Goal: Information Seeking & Learning: Compare options

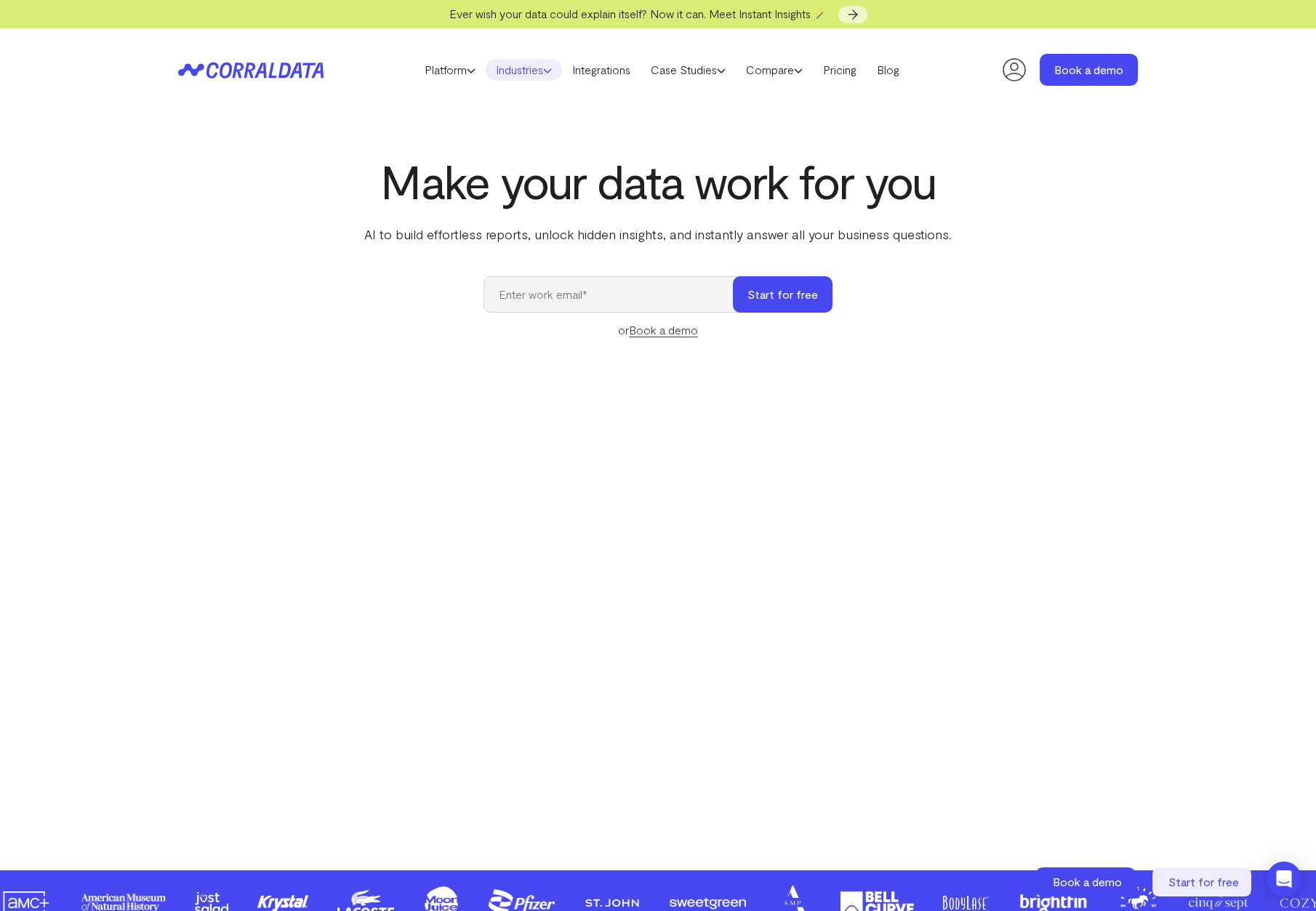
click at [525, 72] on link "Industries" at bounding box center [524, 69] width 76 height 22
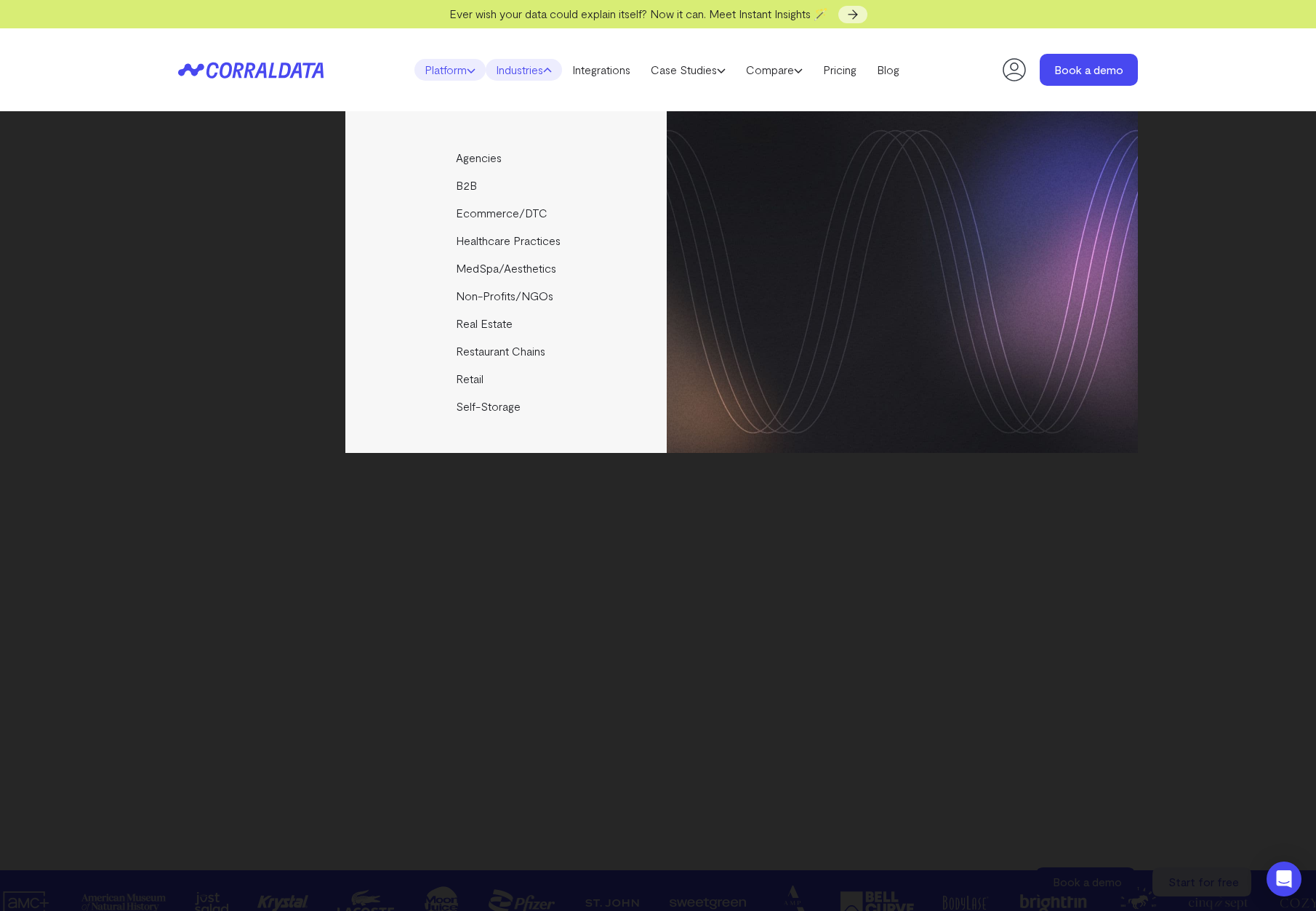
click at [455, 77] on link "Platform" at bounding box center [450, 69] width 71 height 22
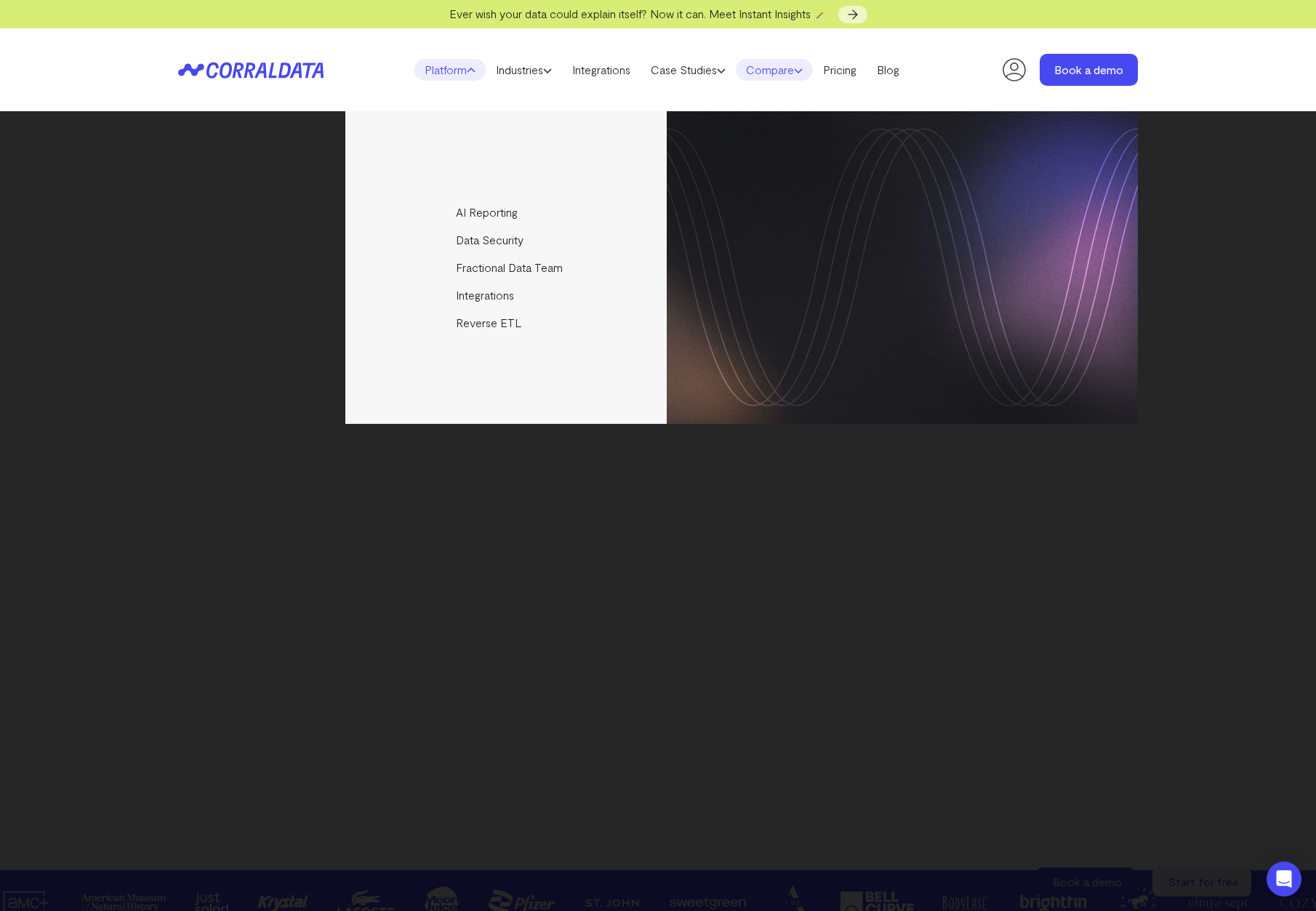
click at [792, 70] on link "Compare" at bounding box center [774, 69] width 77 height 22
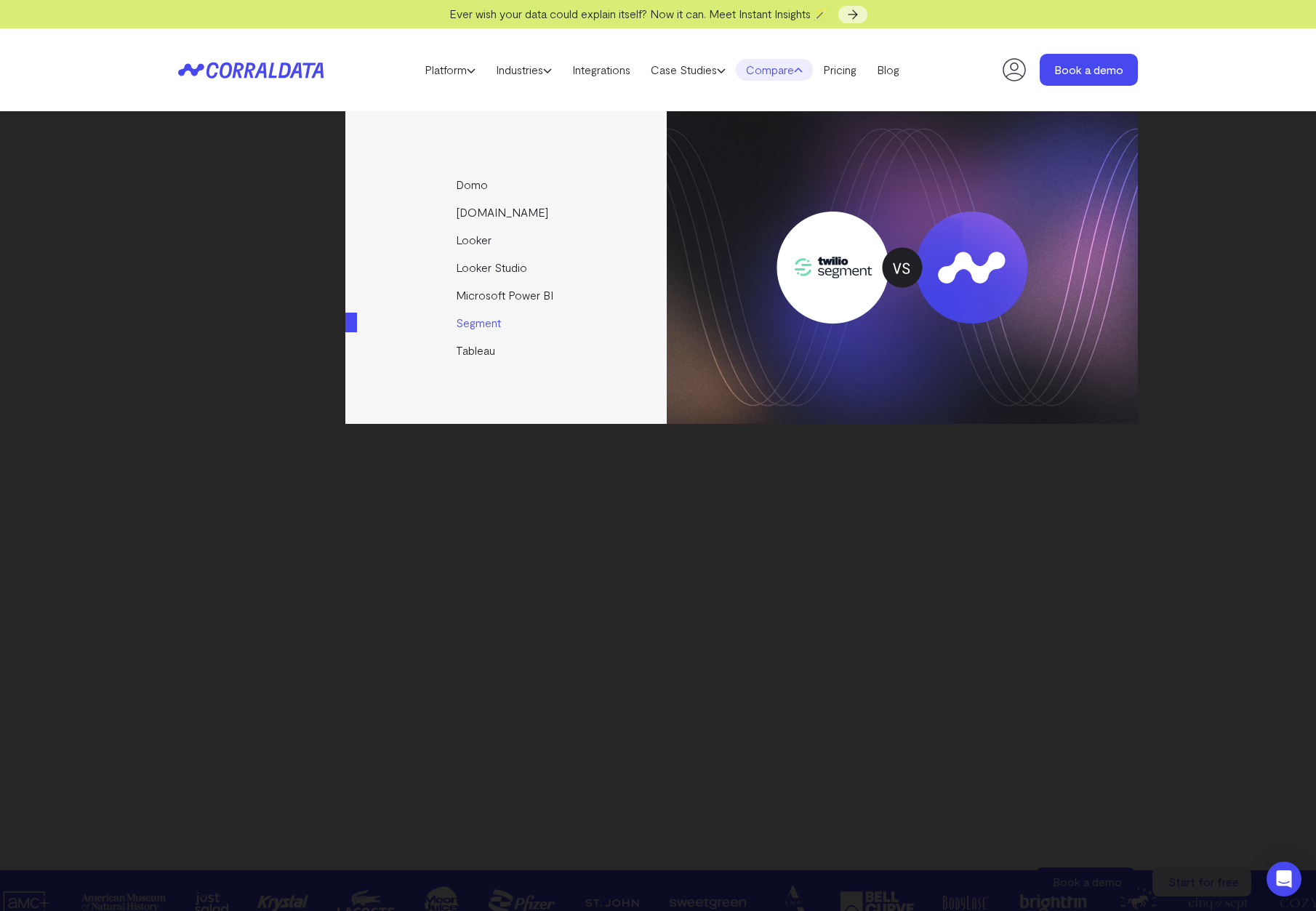
click at [489, 326] on link "Segment" at bounding box center [507, 323] width 323 height 28
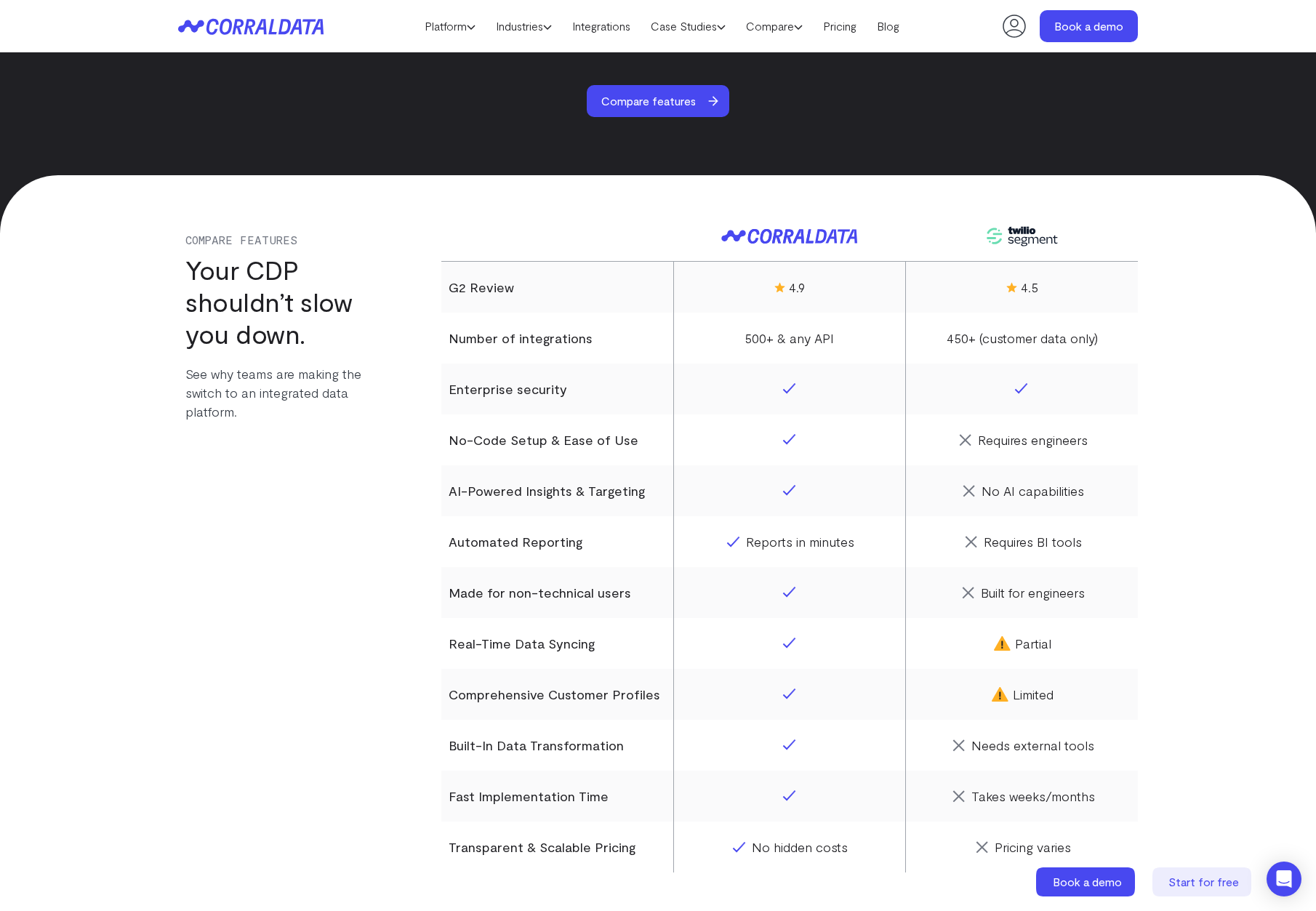
scroll to position [1045, 0]
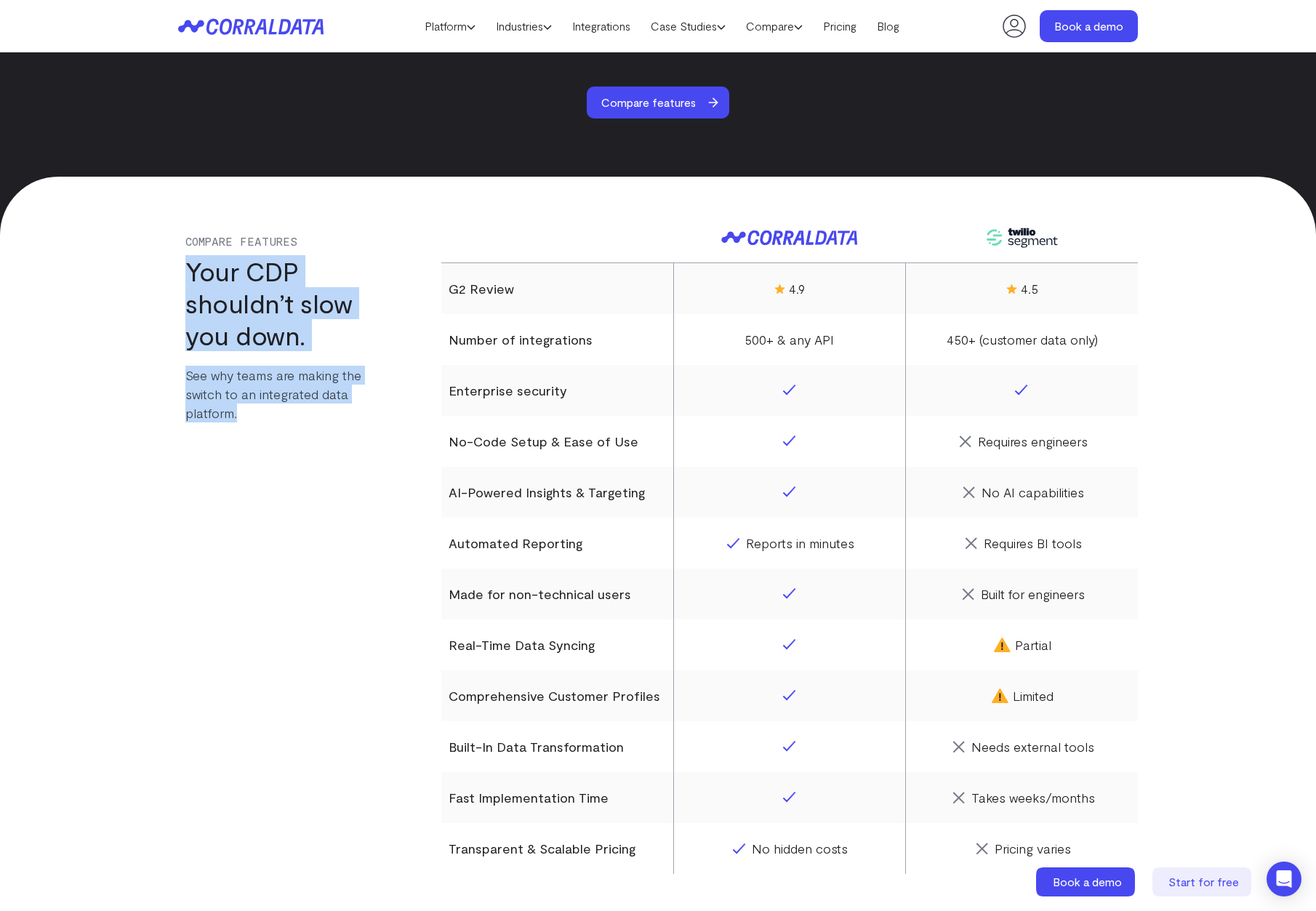
drag, startPoint x: 174, startPoint y: 278, endPoint x: 285, endPoint y: 435, distance: 192.3
click at [285, 435] on div "Compare Features Your CDP shouldn’t slow you down. See why teams are making the…" at bounding box center [658, 529] width 1047 height 691
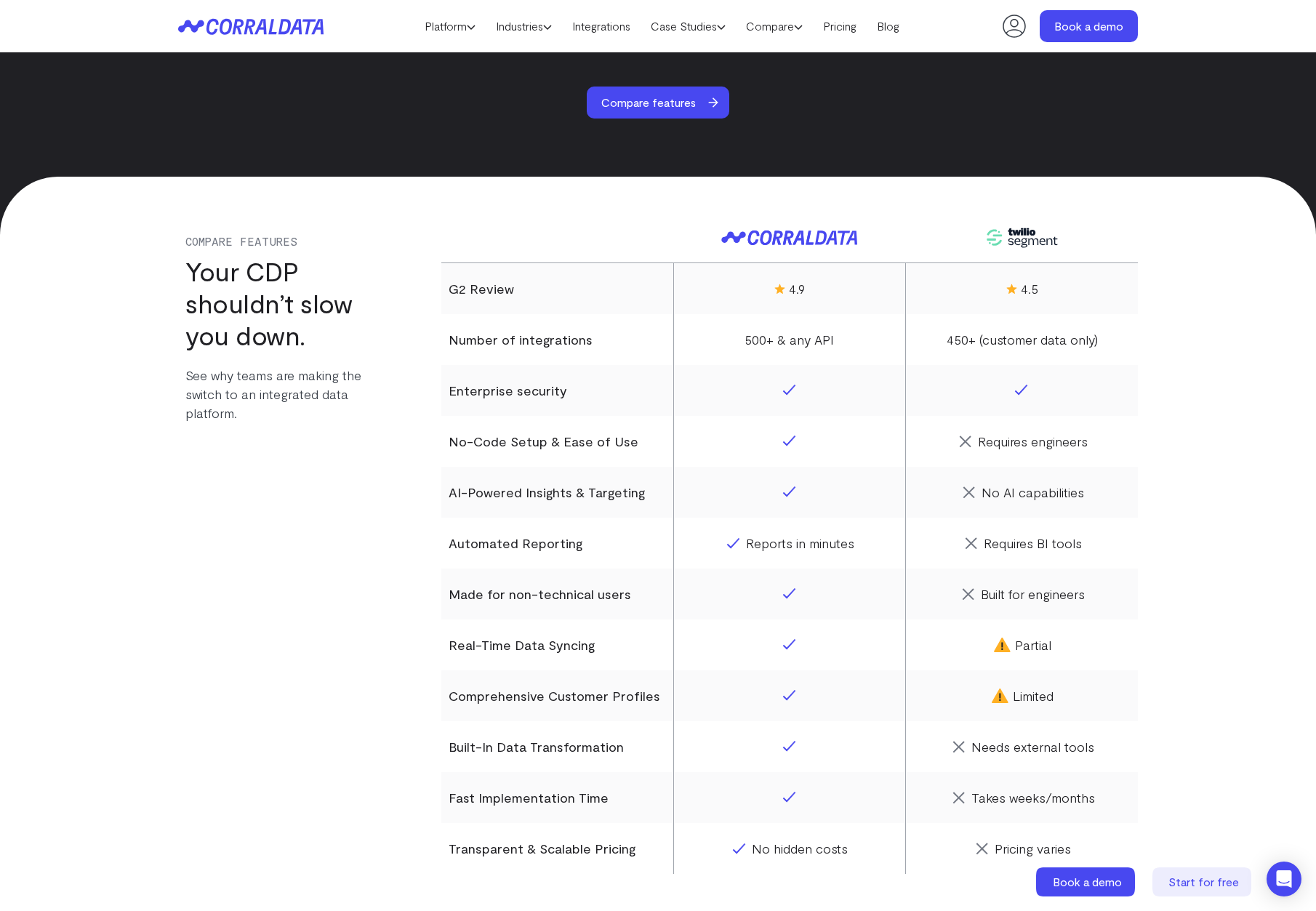
click at [285, 436] on div "Compare Features Your CDP shouldn’t slow you down. See why teams are making the…" at bounding box center [291, 529] width 227 height 691
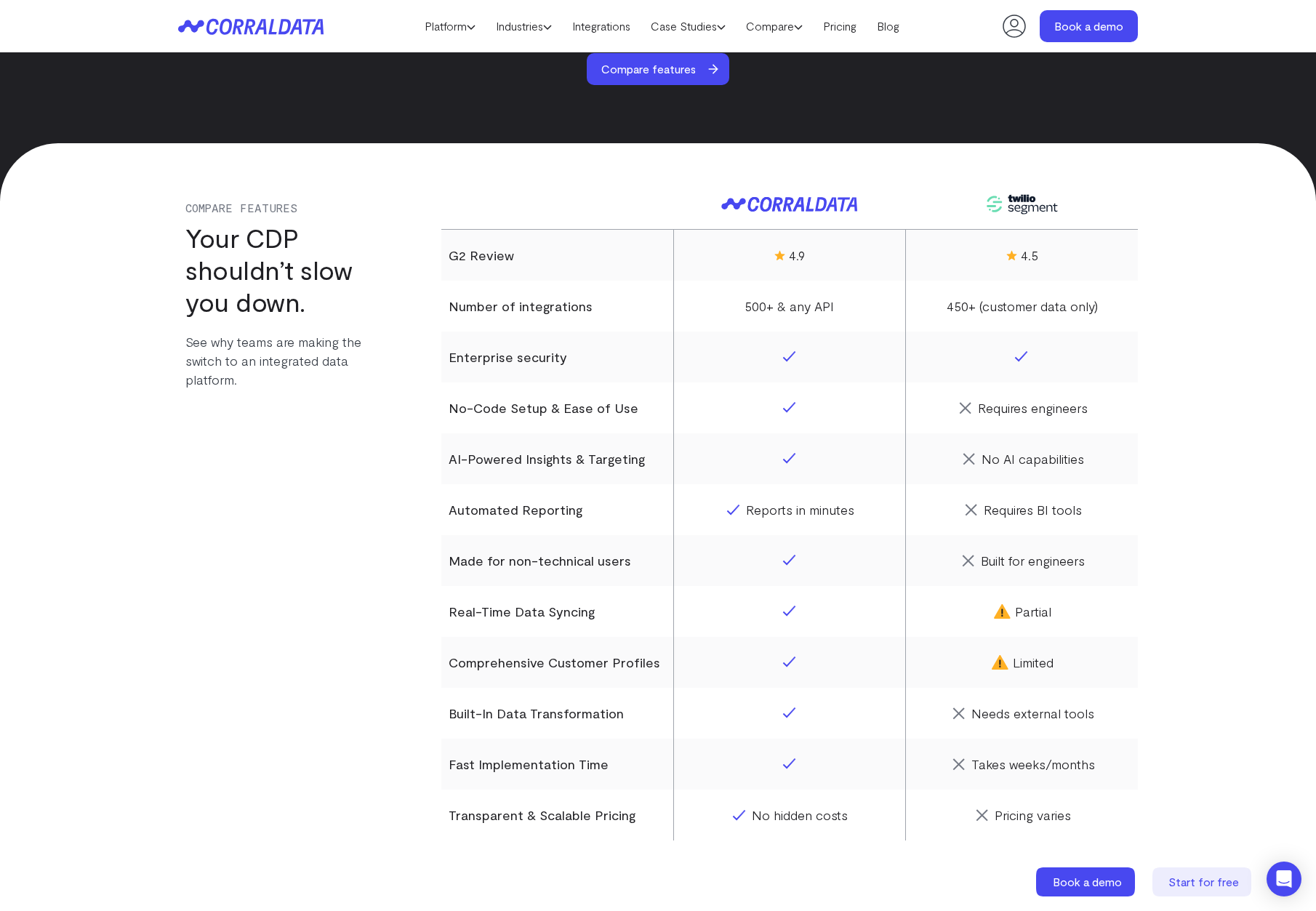
scroll to position [1111, 0]
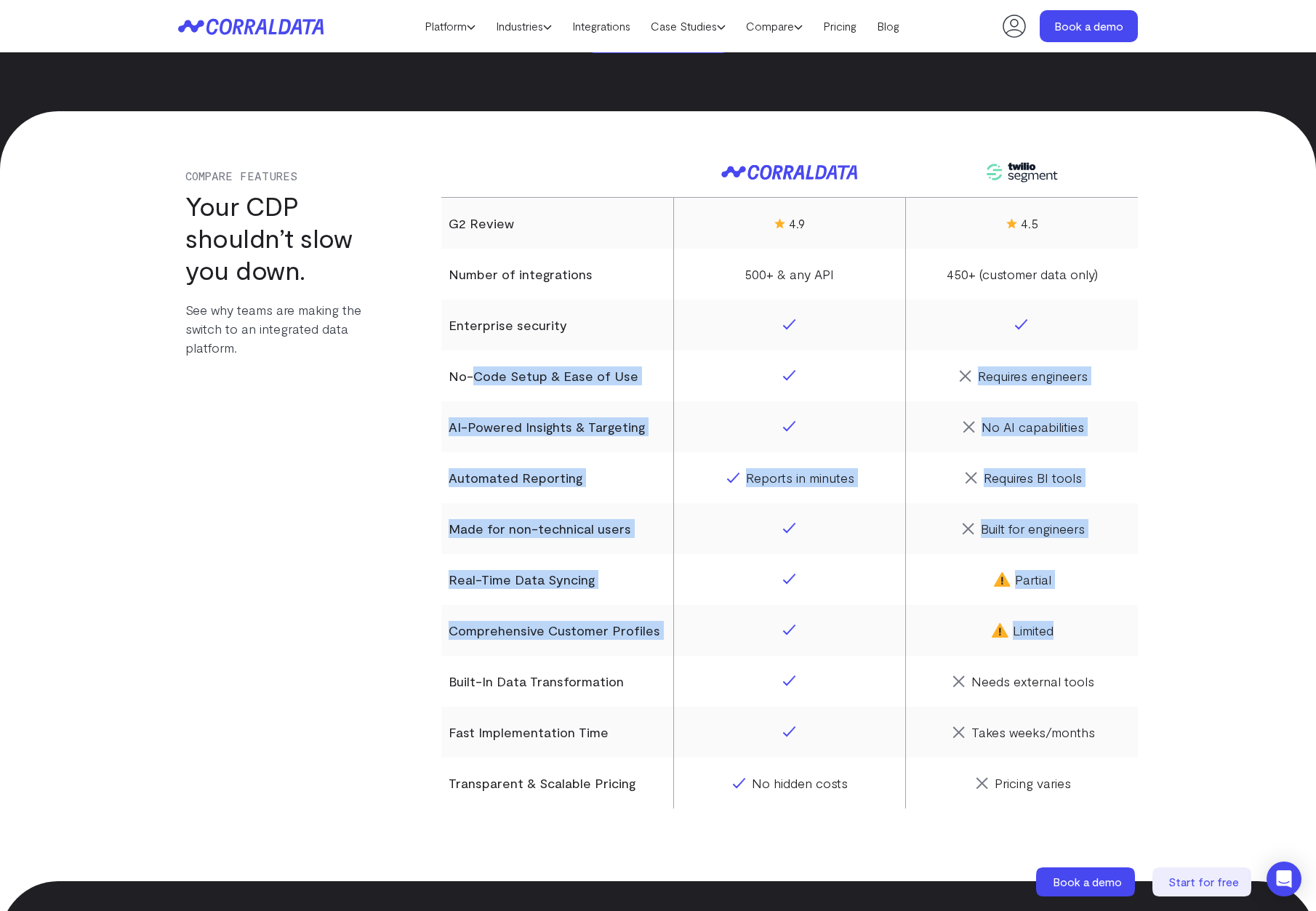
drag, startPoint x: 1045, startPoint y: 629, endPoint x: 476, endPoint y: 350, distance: 633.7
click at [473, 369] on tbody "G2 Review 4.9 4.5 Number of integrations 500+ & any API 450+ (customer data onl…" at bounding box center [790, 503] width 696 height 611
click at [581, 470] on th "Automated Reporting" at bounding box center [557, 477] width 232 height 51
drag, startPoint x: 729, startPoint y: 259, endPoint x: 764, endPoint y: 658, distance: 400.5
click at [764, 658] on tbody "G2 Review 4.9 4.5 Number of integrations 500+ & any API 450+ (customer data onl…" at bounding box center [790, 503] width 696 height 611
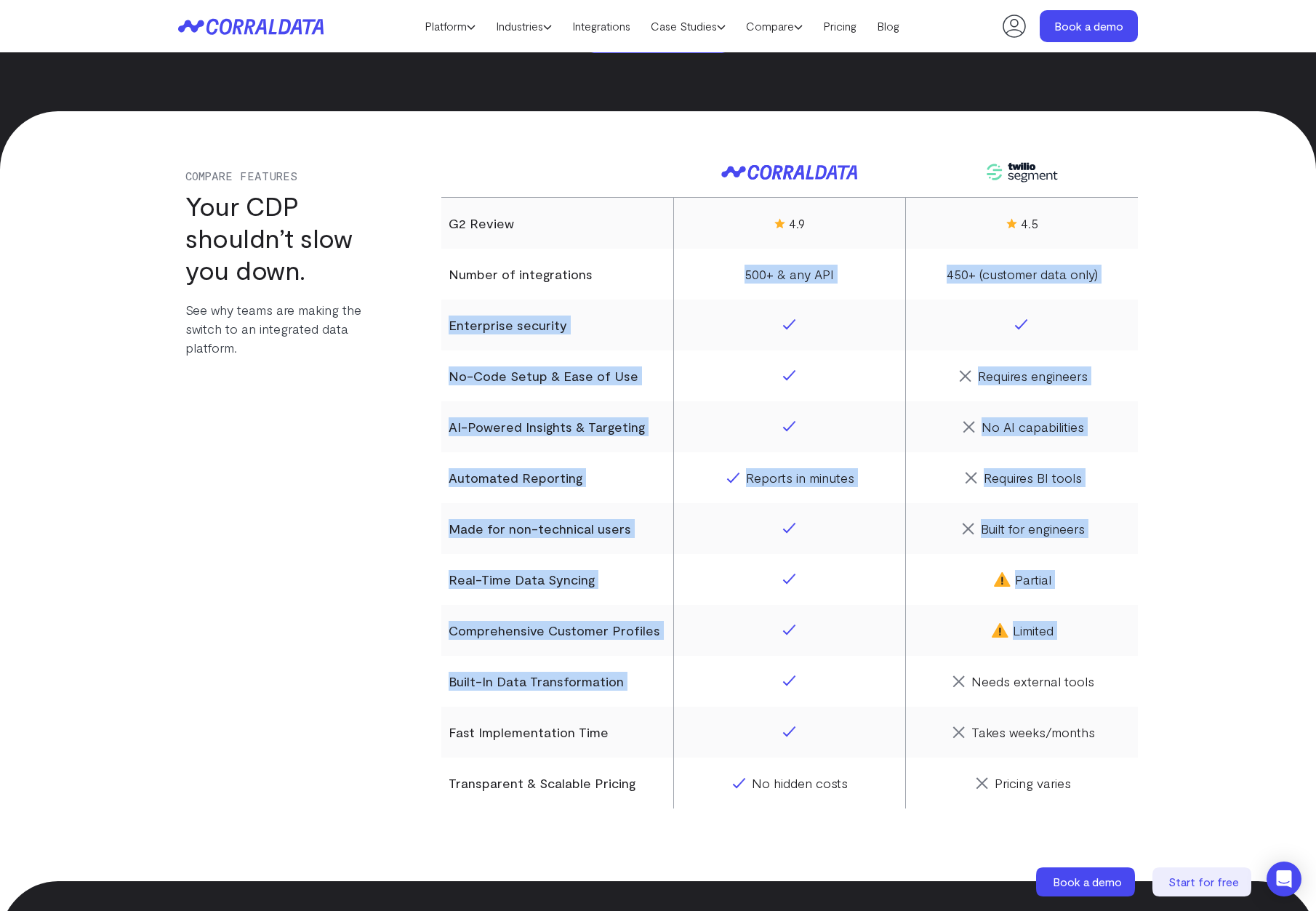
click at [811, 628] on td at bounding box center [789, 630] width 232 height 51
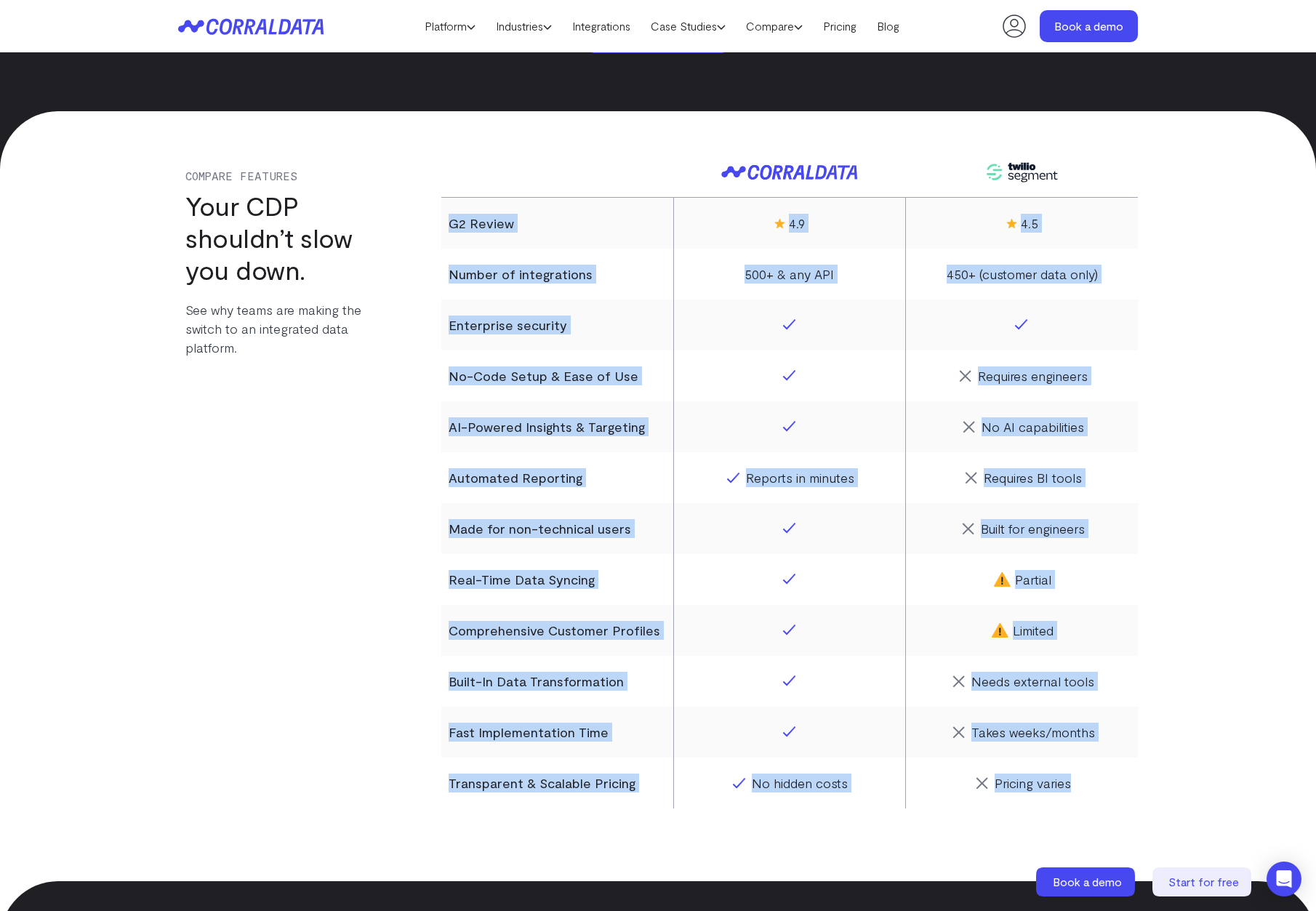
drag, startPoint x: 1092, startPoint y: 784, endPoint x: 562, endPoint y: 151, distance: 825.6
click at [485, 194] on table "G2 Review 4.9 4.5 Number of integrations 500+ & any API 450+ (customer data onl…" at bounding box center [790, 463] width 696 height 691
click at [562, 151] on th at bounding box center [557, 158] width 232 height 80
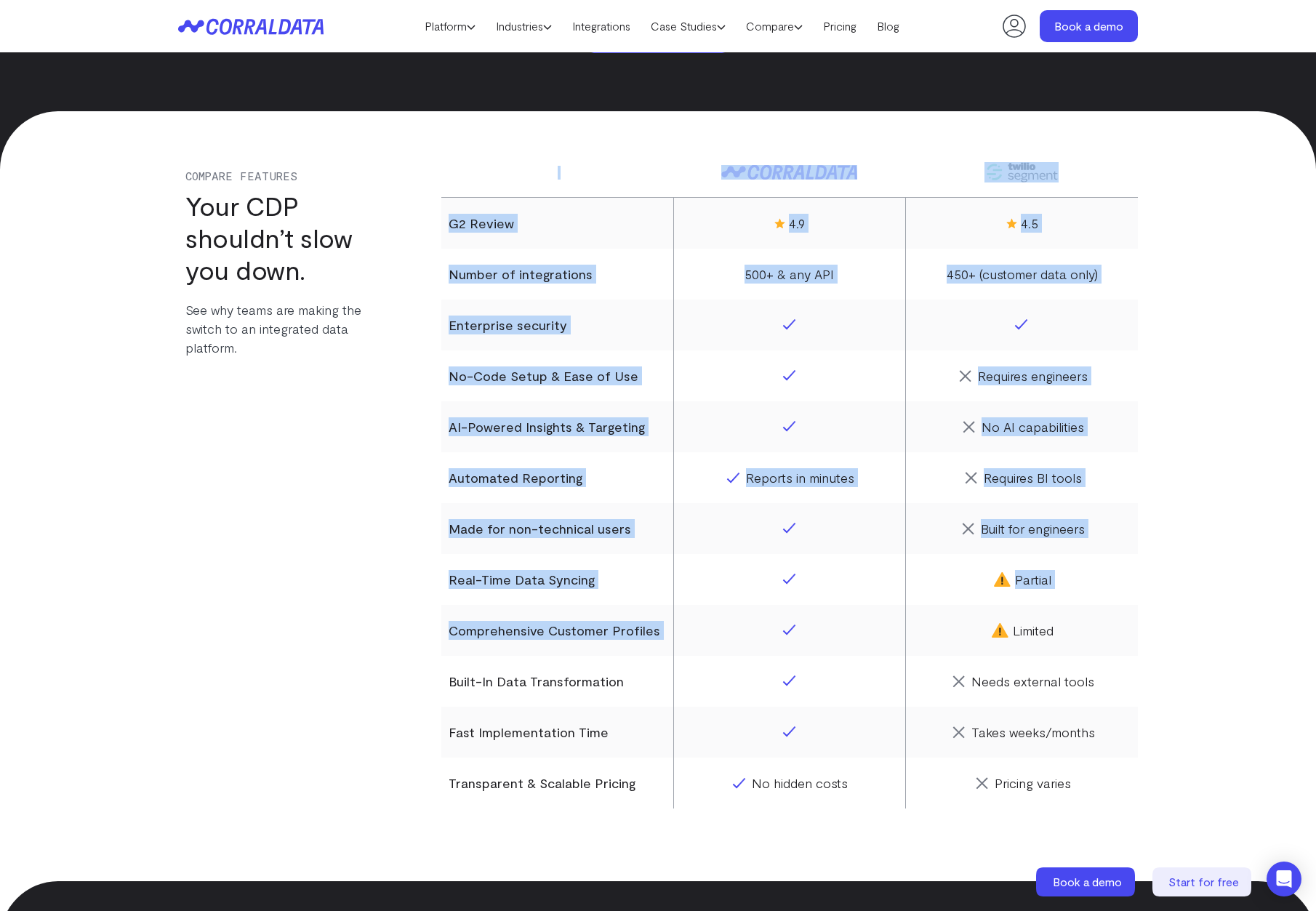
drag, startPoint x: 431, startPoint y: 625, endPoint x: 677, endPoint y: 635, distance: 246.2
click at [677, 635] on div "Compare Features Your CDP shouldn’t slow you down. See why teams are making the…" at bounding box center [658, 463] width 960 height 691
click at [671, 634] on th "Comprehensive Customer Profiles" at bounding box center [557, 630] width 232 height 51
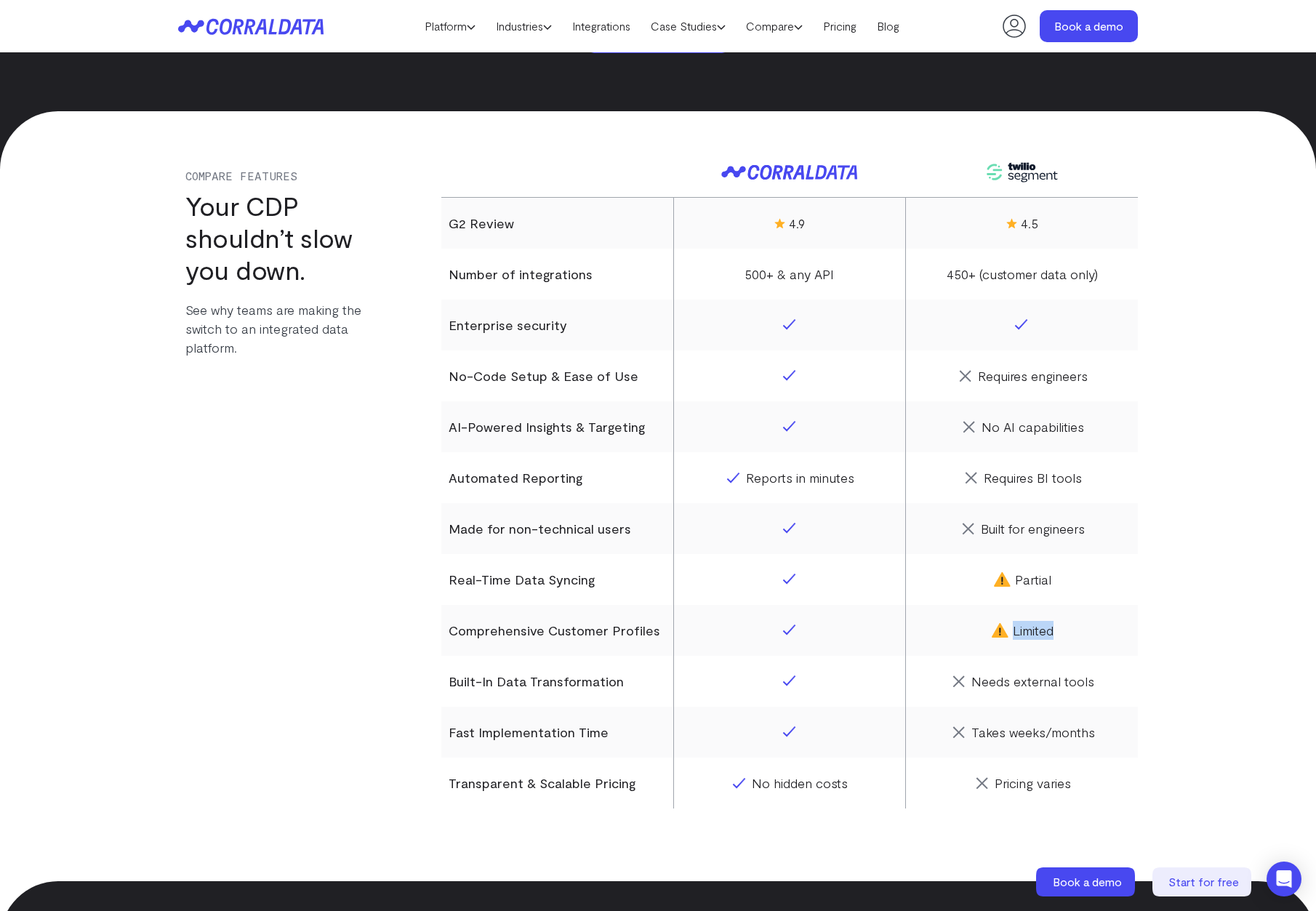
drag, startPoint x: 992, startPoint y: 628, endPoint x: 1068, endPoint y: 631, distance: 76.1
click at [1068, 631] on div "Limited" at bounding box center [1022, 631] width 218 height 19
click at [1071, 628] on div "Limited" at bounding box center [1022, 631] width 218 height 19
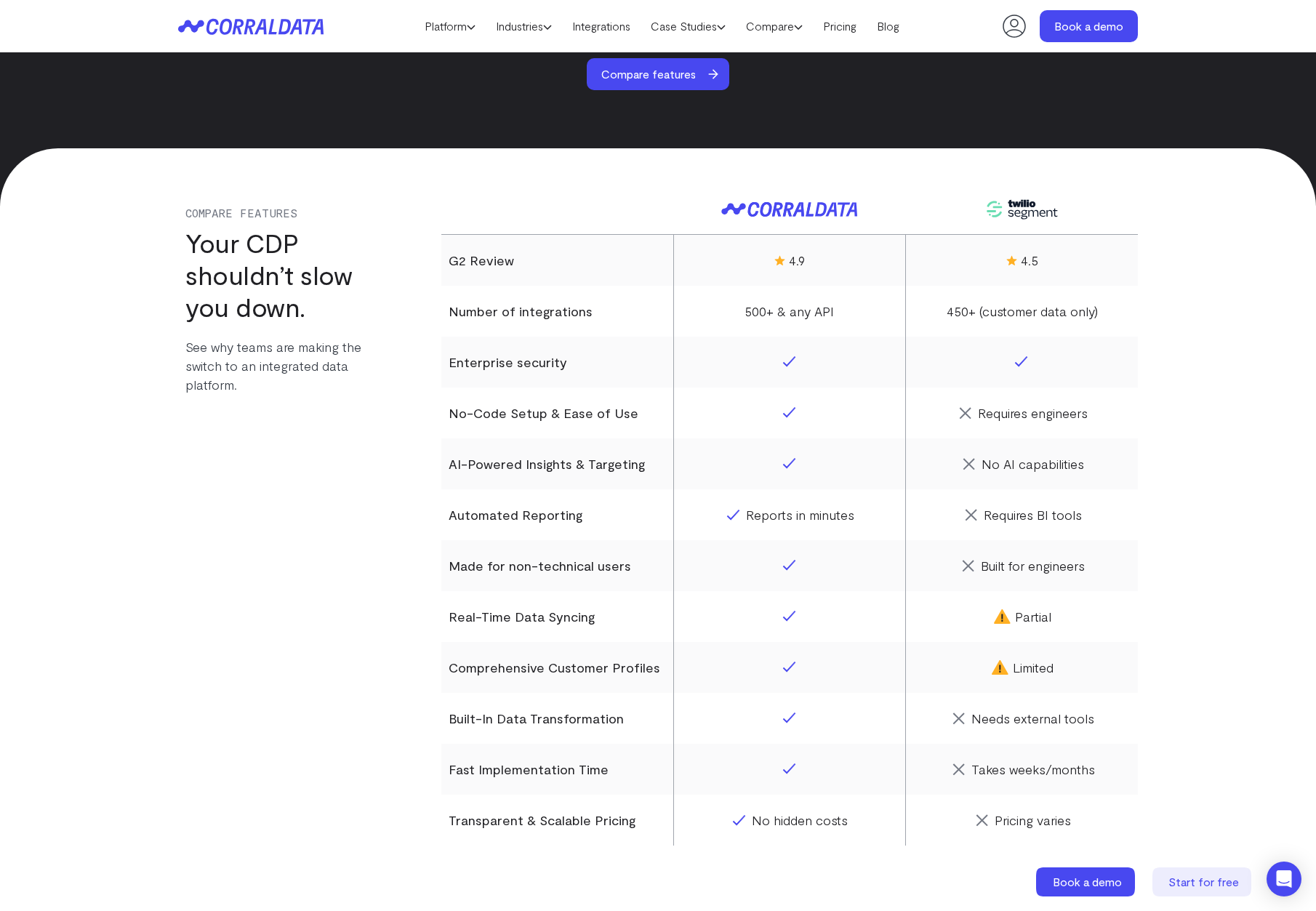
scroll to position [1073, 0]
